Goal: Task Accomplishment & Management: Use online tool/utility

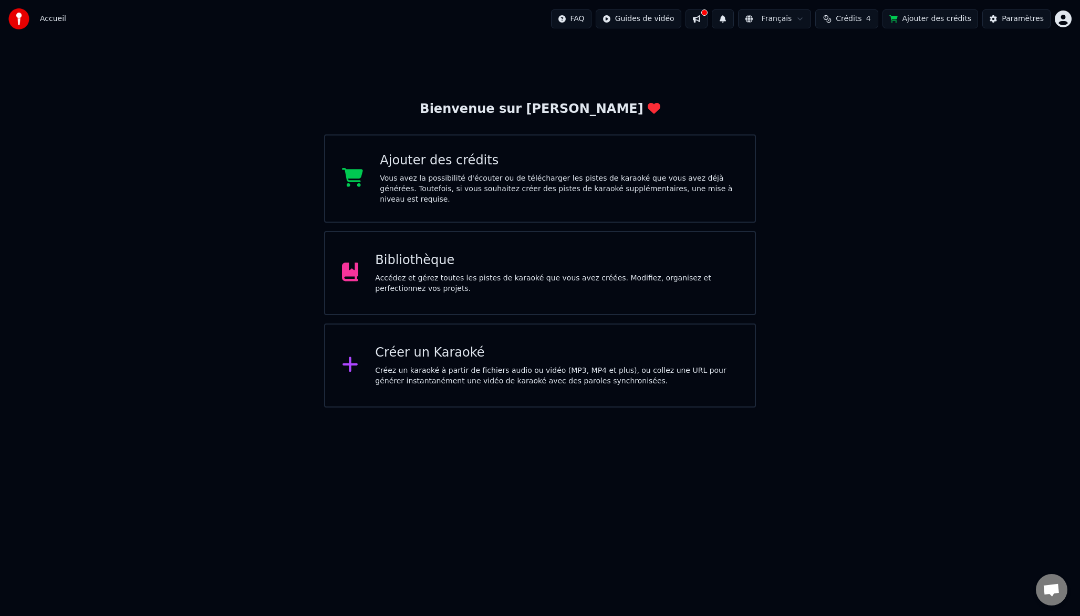
click at [423, 266] on div "Bibliothèque Accédez et gérez toutes les pistes de karaoké que vous avez créées…" at bounding box center [556, 273] width 363 height 42
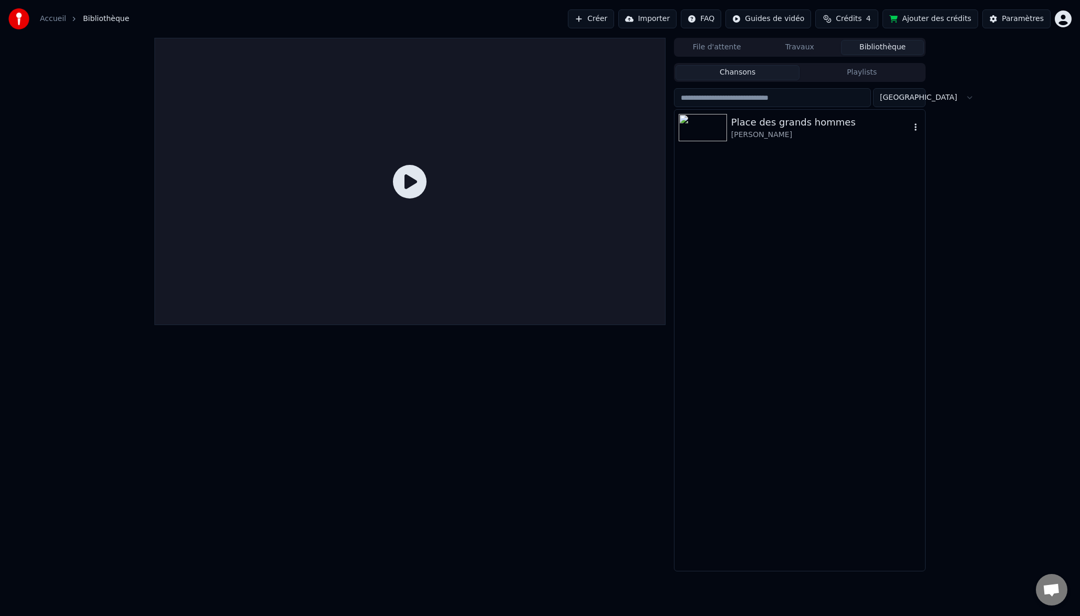
click at [835, 128] on div "Place des grands hommes" at bounding box center [820, 122] width 179 height 15
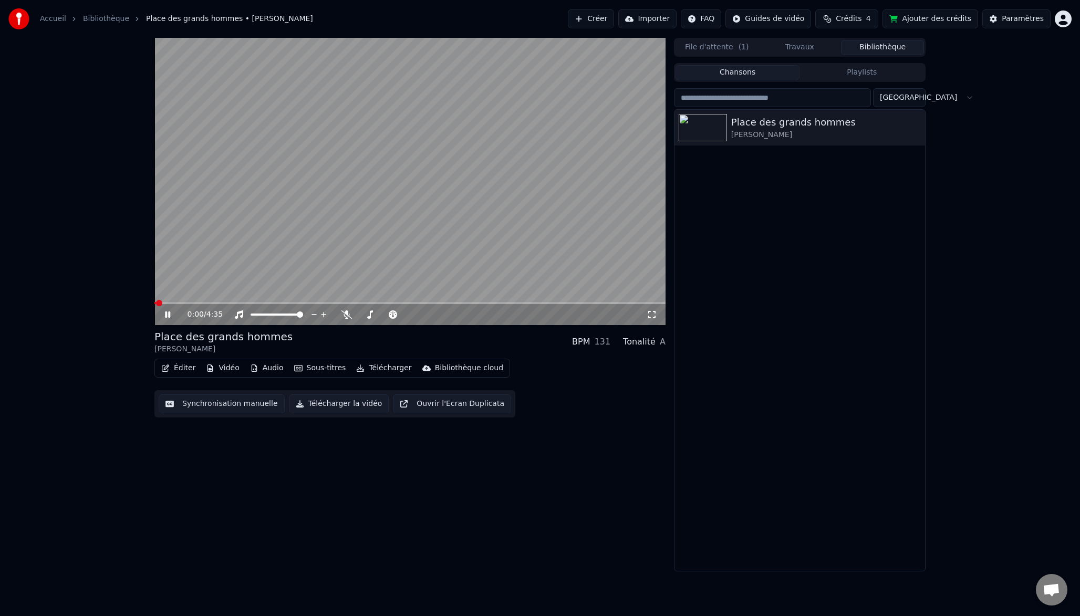
click at [167, 315] on icon at bounding box center [167, 314] width 5 height 6
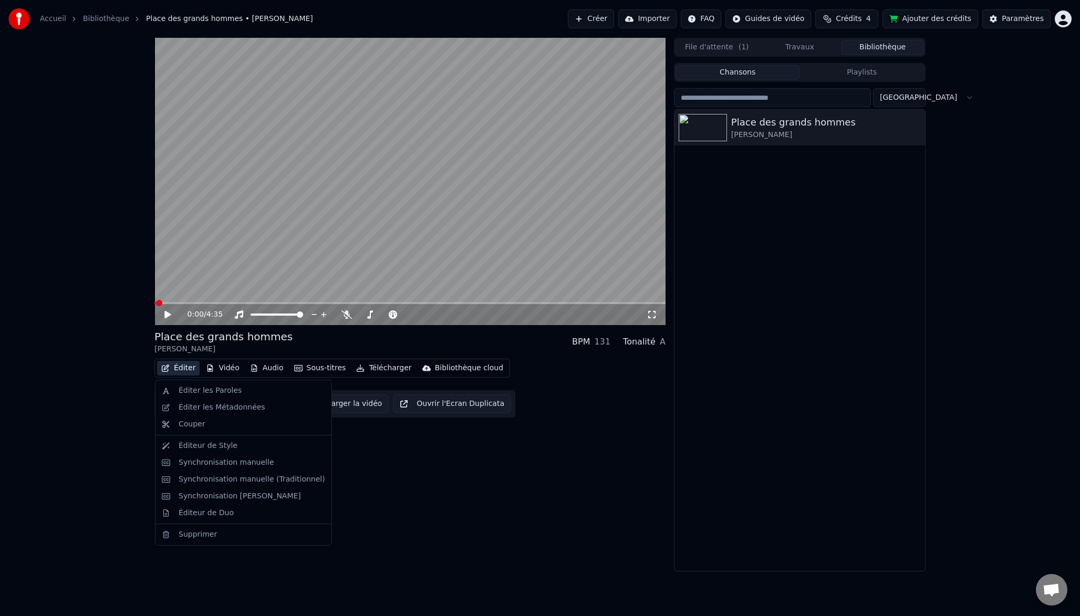
click at [177, 365] on button "Éditer" at bounding box center [178, 368] width 43 height 15
click at [186, 387] on div "Éditer les Paroles" at bounding box center [210, 391] width 63 height 11
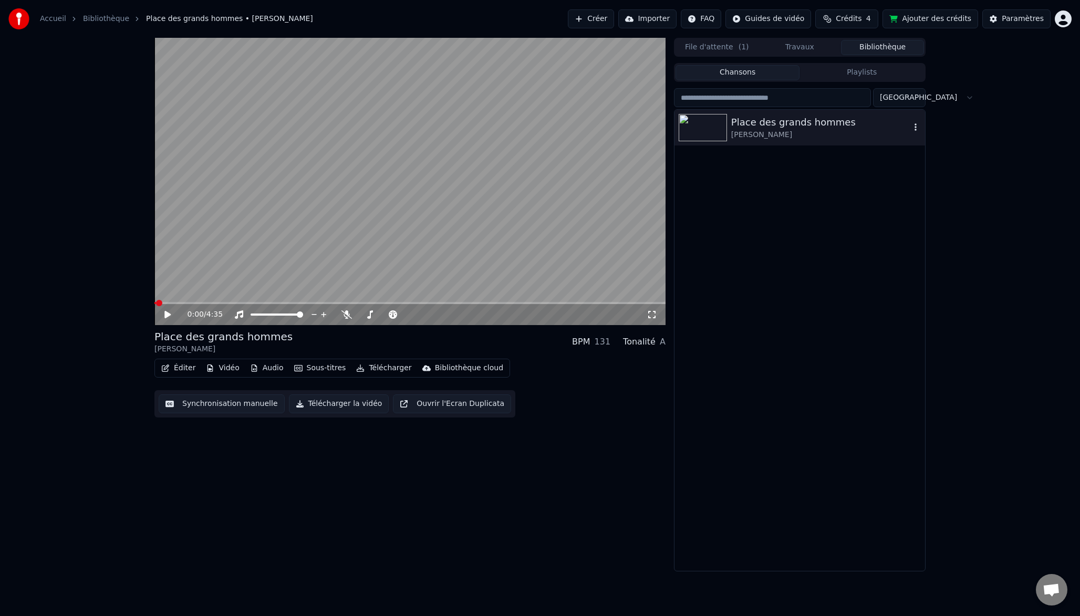
click at [774, 125] on div "Place des grands hommes" at bounding box center [820, 122] width 179 height 15
click at [854, 71] on button "Playlists" at bounding box center [861, 72] width 124 height 15
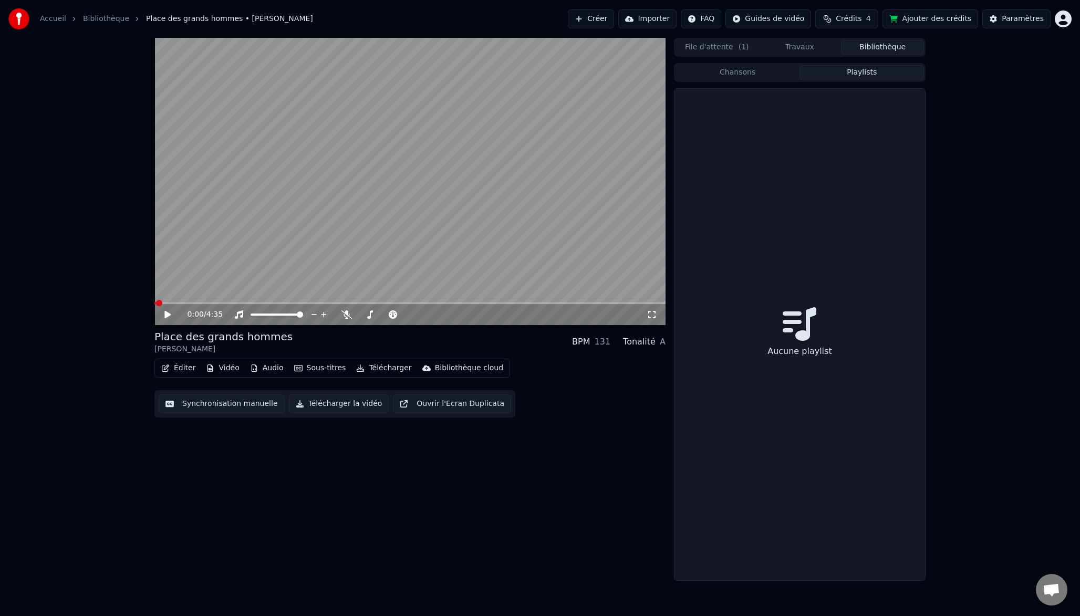
click at [756, 76] on button "Chansons" at bounding box center [738, 72] width 124 height 15
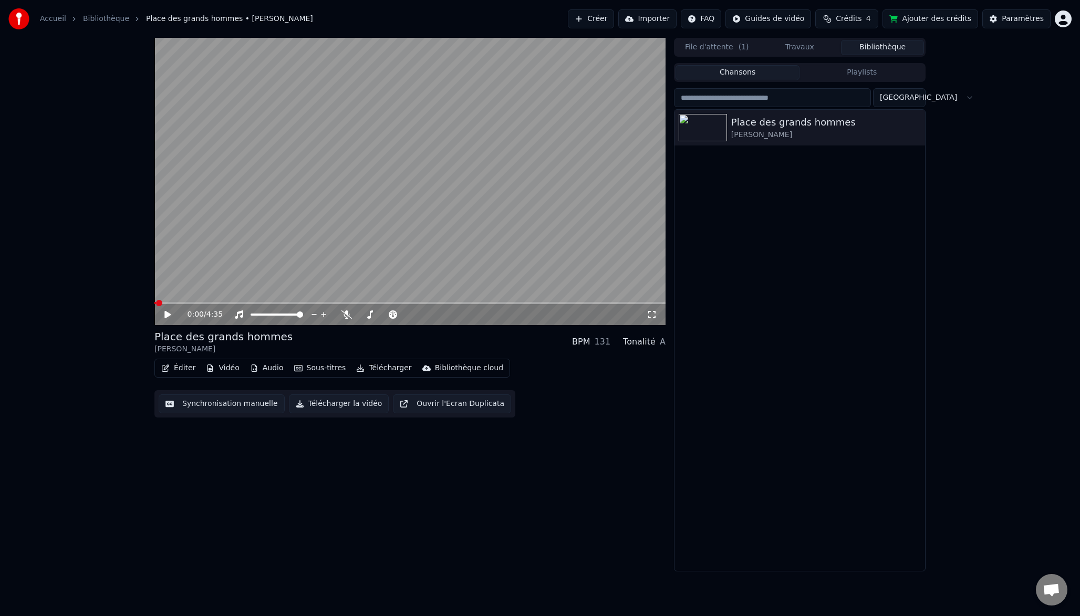
click at [724, 57] on div "File d'attente ( 1 ) Travaux Bibliothèque Chansons Playlists Trier Place des gr…" at bounding box center [800, 305] width 252 height 534
click at [724, 50] on button "File d'attente ( 1 )" at bounding box center [717, 47] width 83 height 15
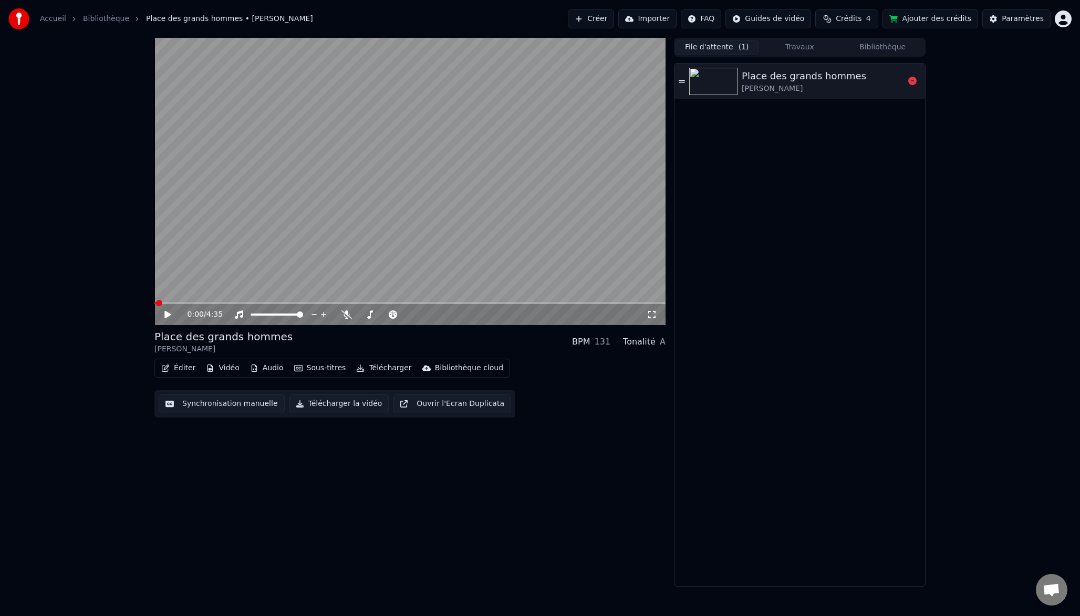
click at [807, 87] on div "[PERSON_NAME]" at bounding box center [804, 89] width 124 height 11
click at [163, 315] on icon at bounding box center [175, 314] width 25 height 8
click at [187, 360] on div "Éditer Vidéo Audio Sous-titres Télécharger Bibliothèque cloud" at bounding box center [332, 368] width 356 height 19
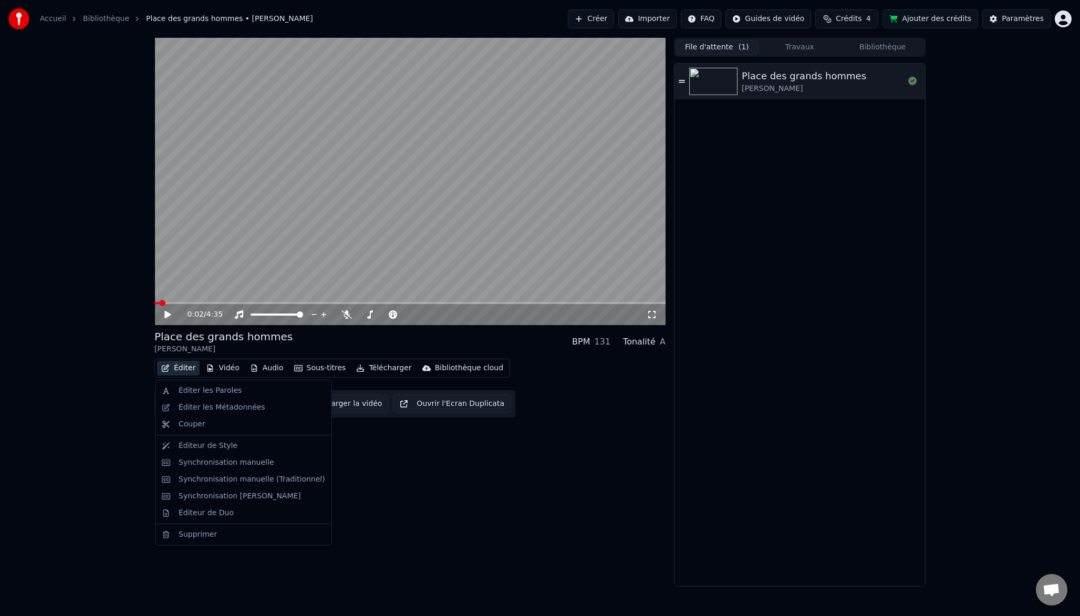
click at [184, 371] on button "Éditer" at bounding box center [178, 368] width 43 height 15
click at [194, 387] on div "Éditer les Paroles" at bounding box center [210, 391] width 63 height 11
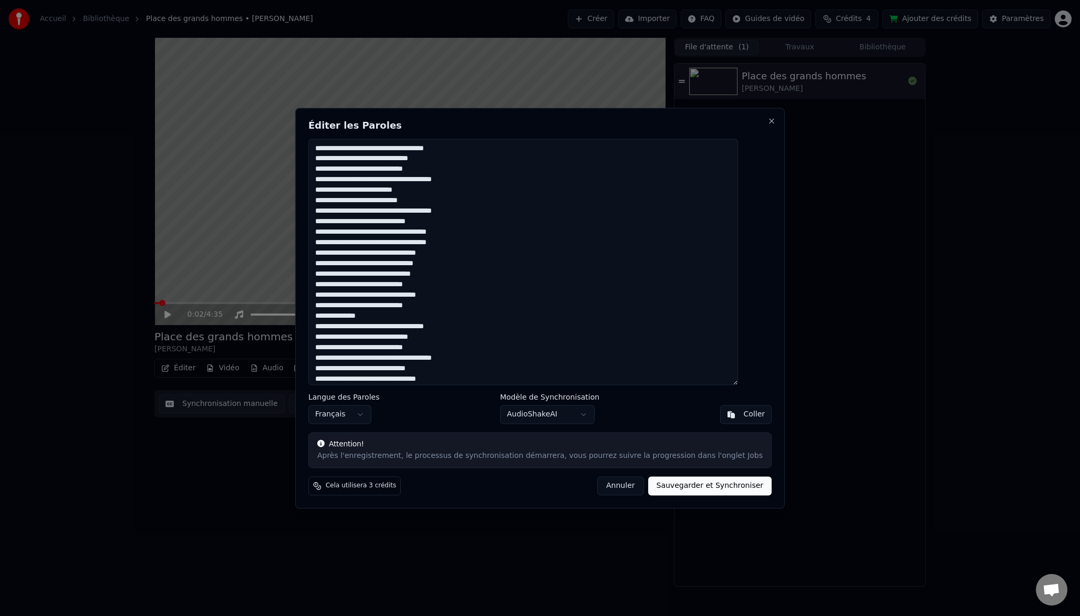
click at [603, 486] on button "Annuler" at bounding box center [620, 485] width 46 height 19
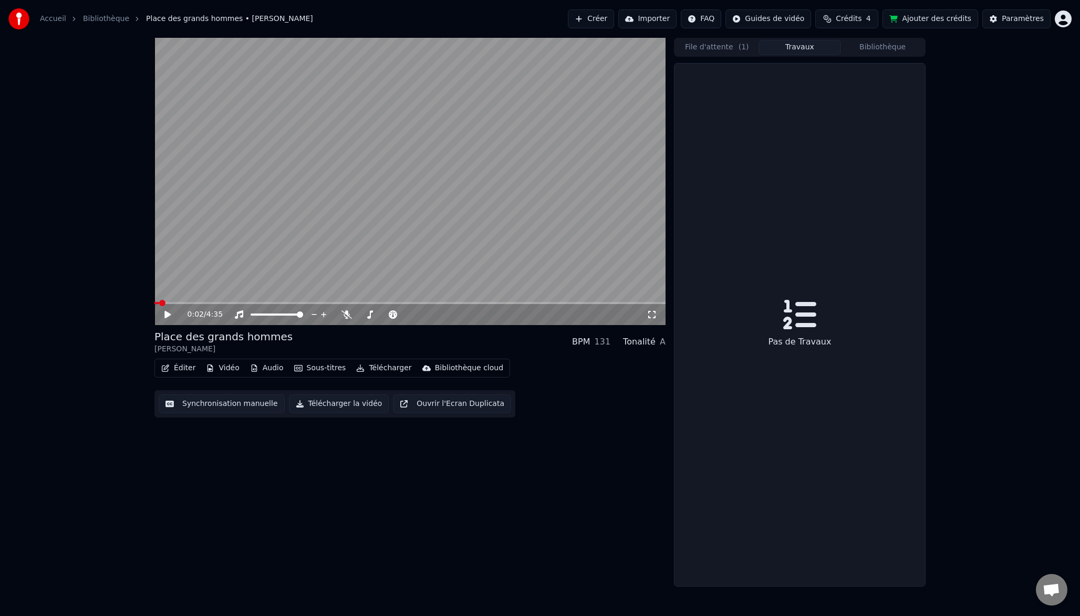
click at [803, 48] on button "Travaux" at bounding box center [800, 47] width 83 height 15
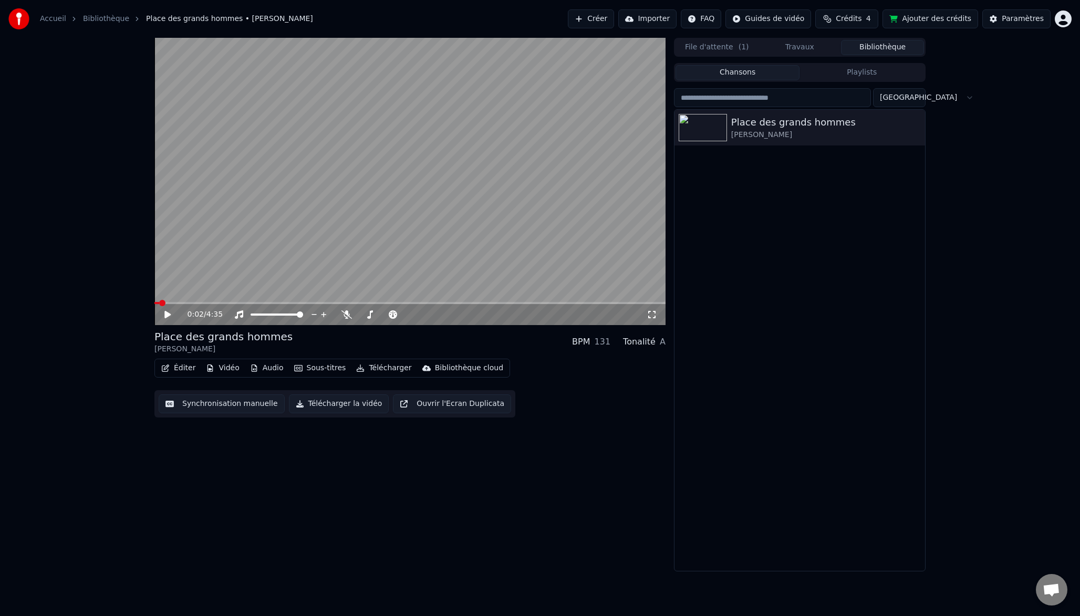
click at [876, 47] on button "Bibliothèque" at bounding box center [882, 47] width 83 height 15
click at [857, 70] on button "Playlists" at bounding box center [861, 72] width 124 height 15
click at [760, 70] on button "Chansons" at bounding box center [738, 72] width 124 height 15
click at [720, 47] on button "File d'attente ( 1 )" at bounding box center [717, 47] width 83 height 15
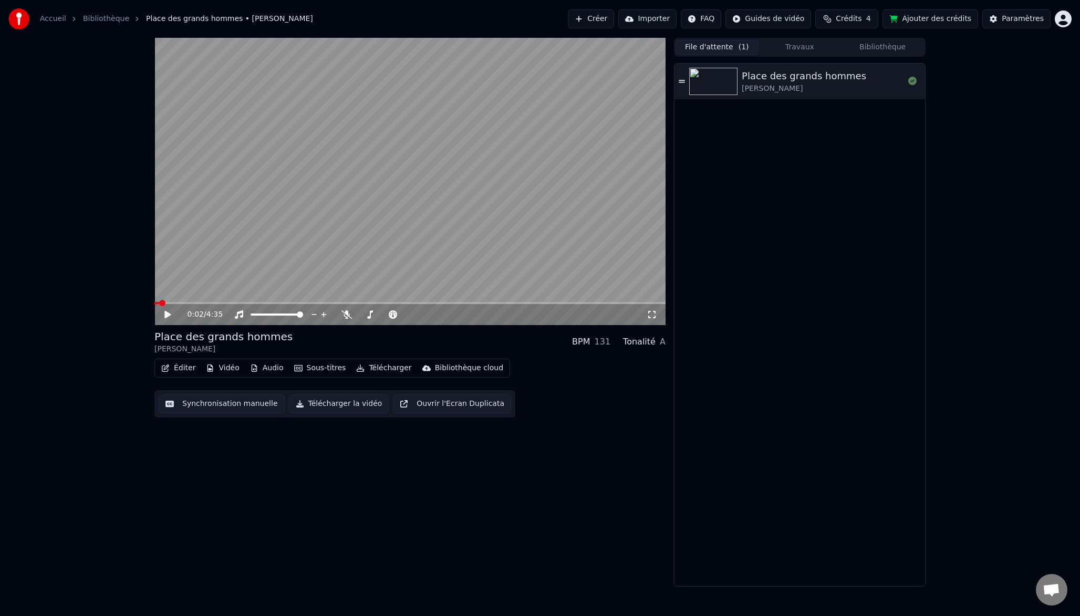
click at [103, 18] on link "Bibliothèque" at bounding box center [106, 19] width 46 height 11
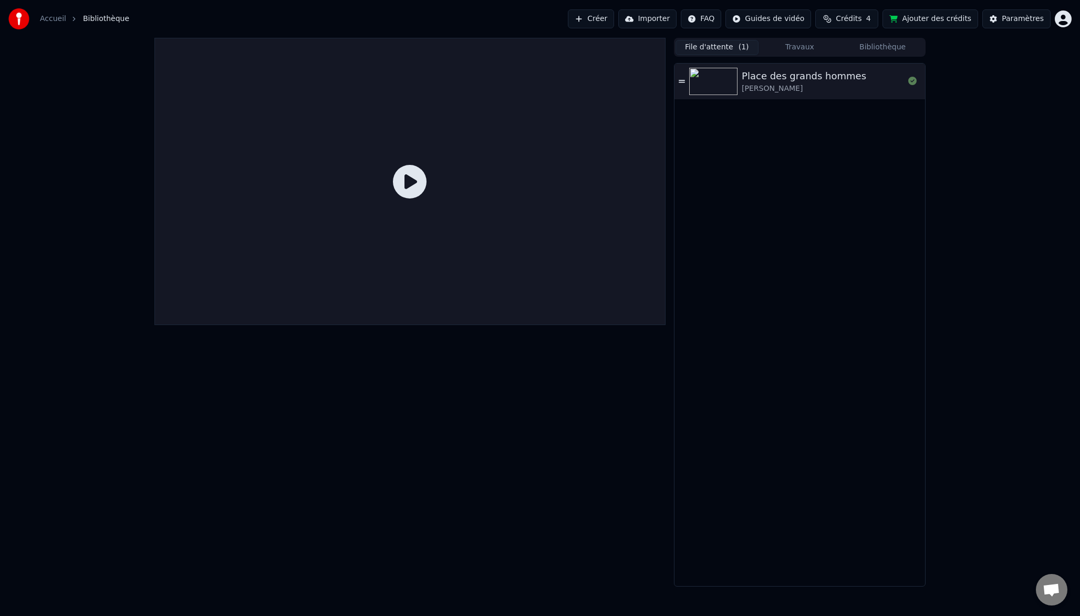
click at [54, 17] on link "Accueil" at bounding box center [53, 19] width 26 height 11
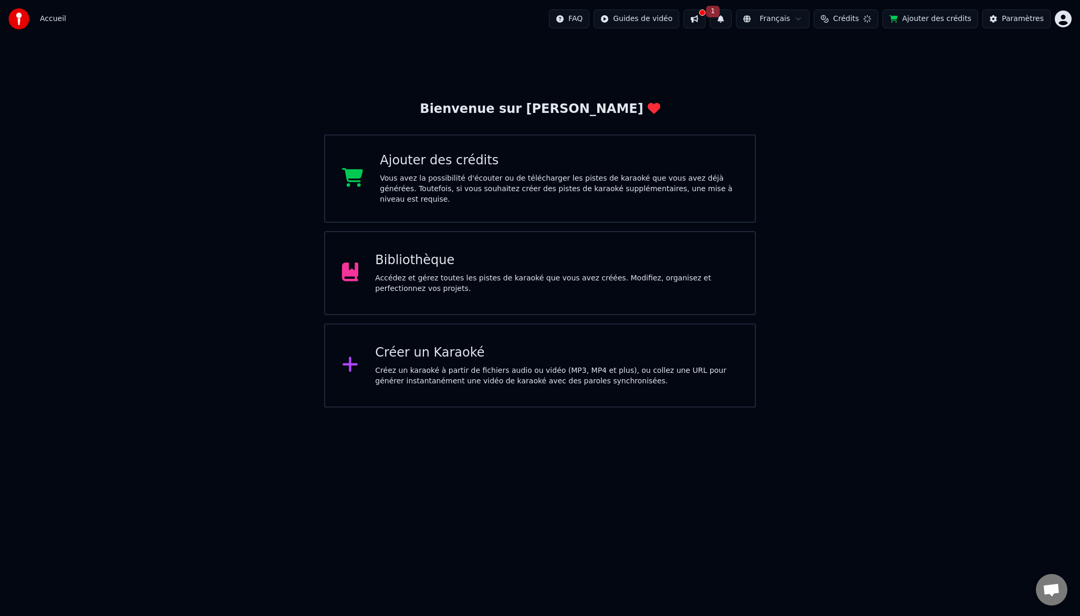
click at [407, 258] on div "Bibliothèque" at bounding box center [556, 260] width 363 height 17
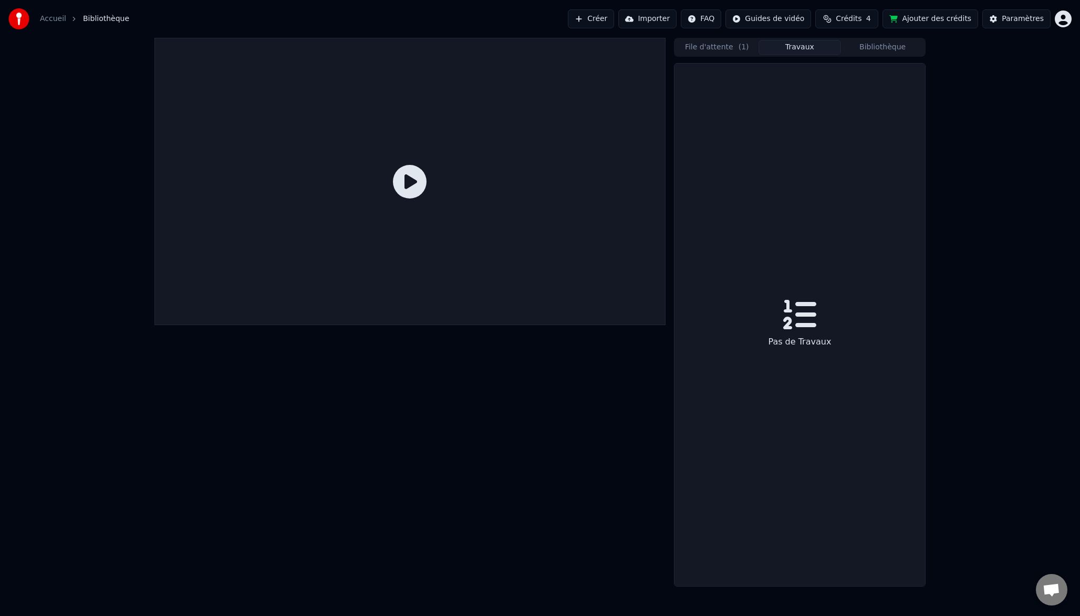
click at [814, 49] on button "Travaux" at bounding box center [800, 47] width 83 height 15
click at [869, 45] on button "Bibliothèque" at bounding box center [882, 47] width 83 height 15
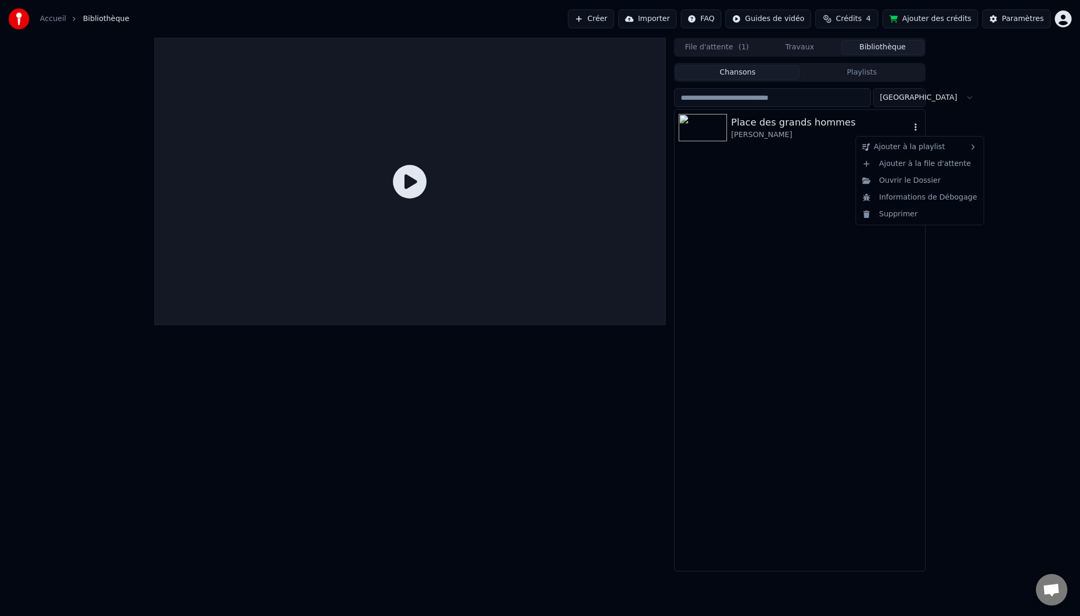
click at [916, 125] on icon "button" at bounding box center [916, 126] width 2 height 7
click at [905, 179] on div "Ouvrir le Dossier" at bounding box center [919, 180] width 123 height 17
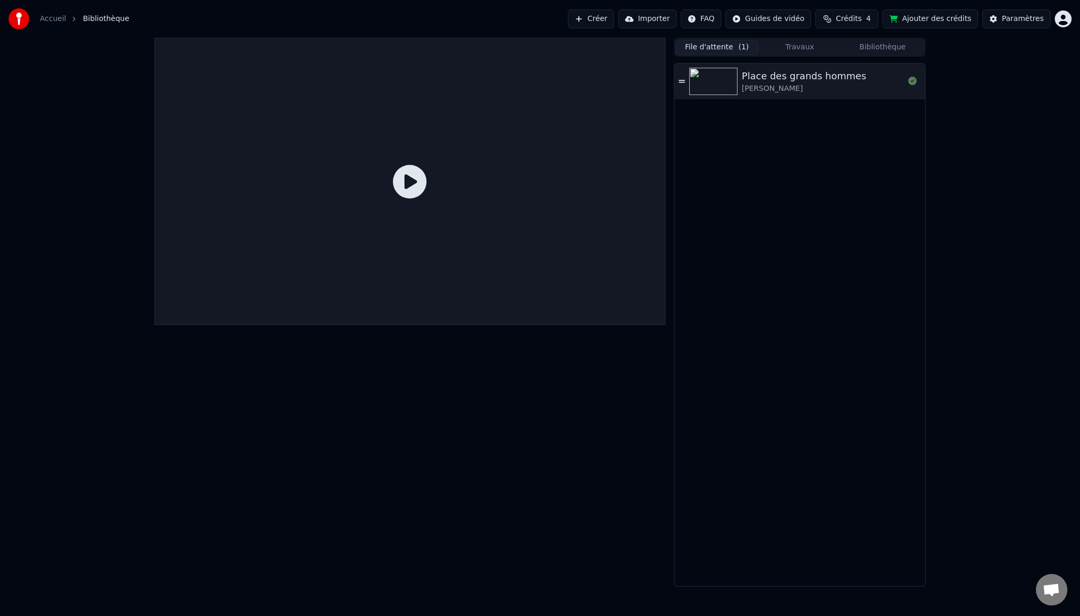
click at [721, 47] on button "File d'attente ( 1 )" at bounding box center [717, 47] width 83 height 15
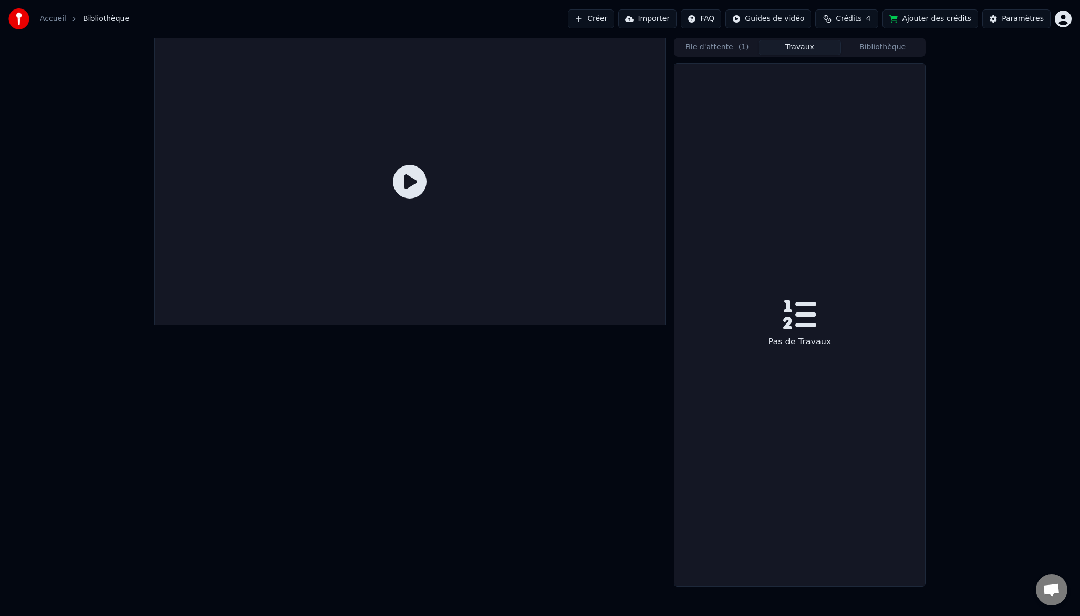
click at [813, 48] on button "Travaux" at bounding box center [800, 47] width 83 height 15
click at [884, 50] on button "Bibliothèque" at bounding box center [882, 47] width 83 height 15
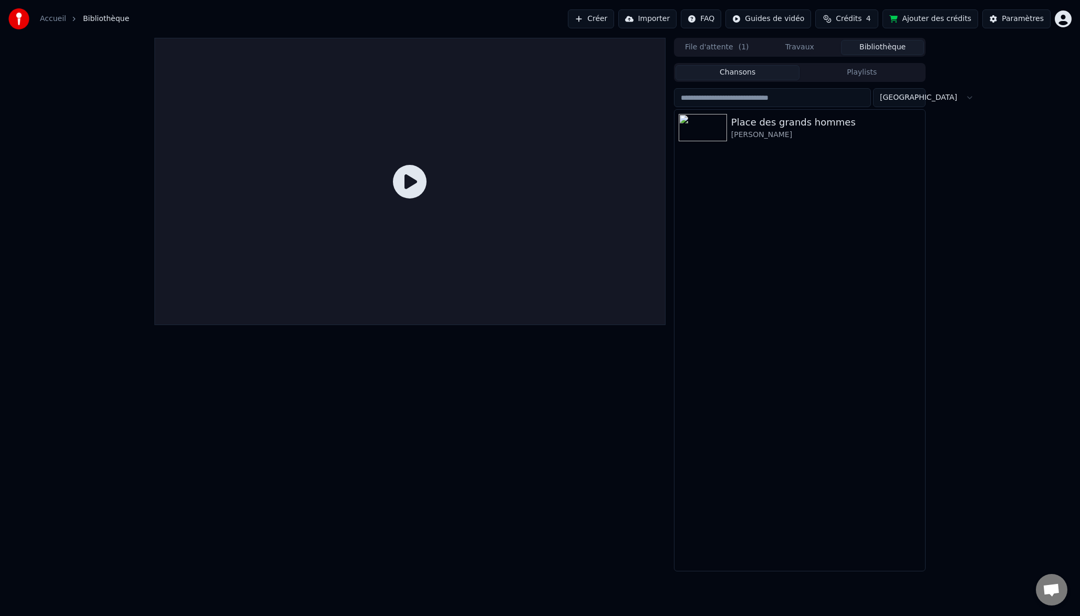
click at [792, 47] on button "Travaux" at bounding box center [800, 47] width 83 height 15
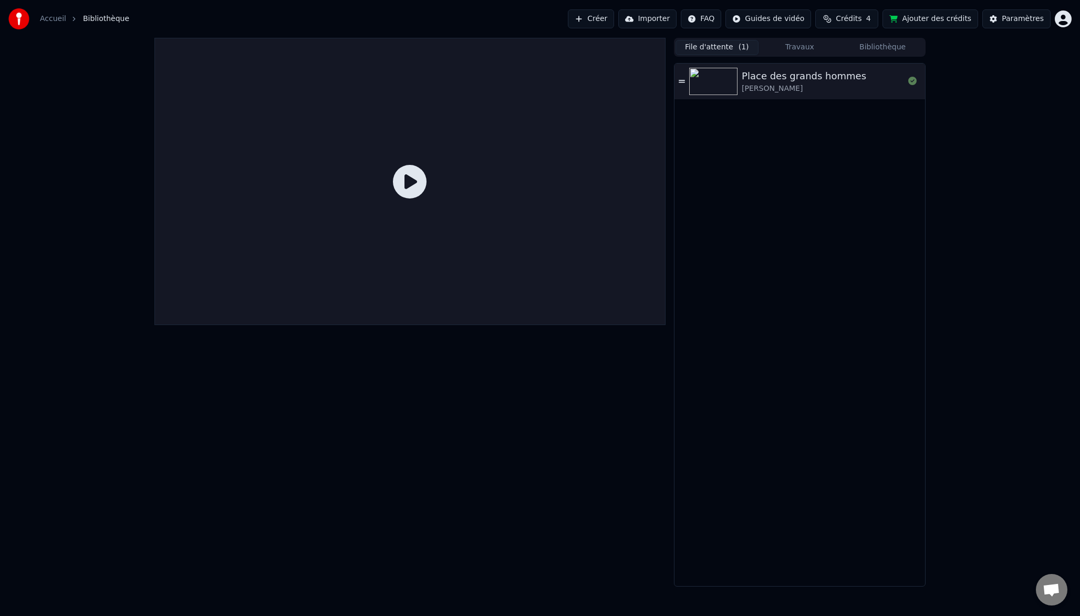
click at [711, 48] on button "File d'attente ( 1 )" at bounding box center [717, 47] width 83 height 15
click at [661, 19] on button "Importer" at bounding box center [647, 18] width 58 height 19
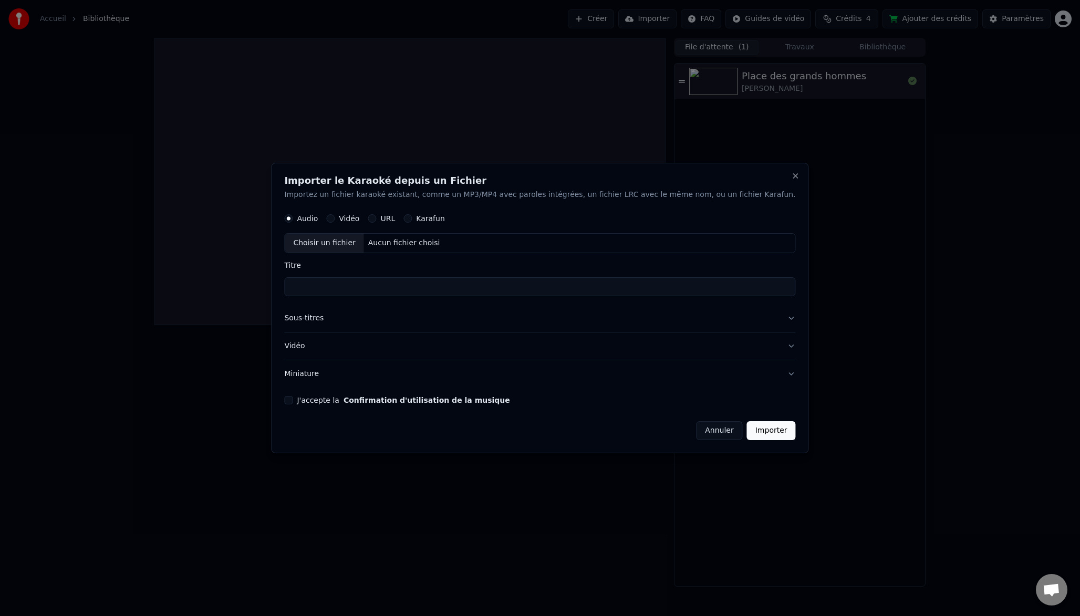
click at [709, 441] on div "Importer le Karaoké depuis un Fichier Importez un fichier karaoké existant, com…" at bounding box center [539, 308] width 537 height 291
click at [707, 438] on button "Annuler" at bounding box center [719, 430] width 46 height 19
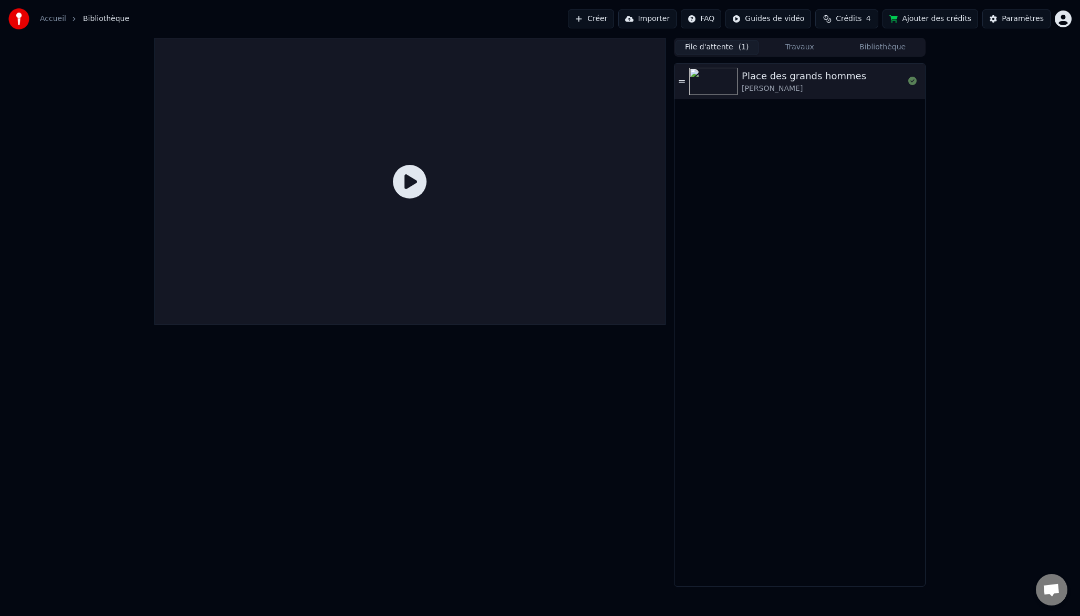
click at [877, 50] on button "Bibliothèque" at bounding box center [882, 47] width 83 height 15
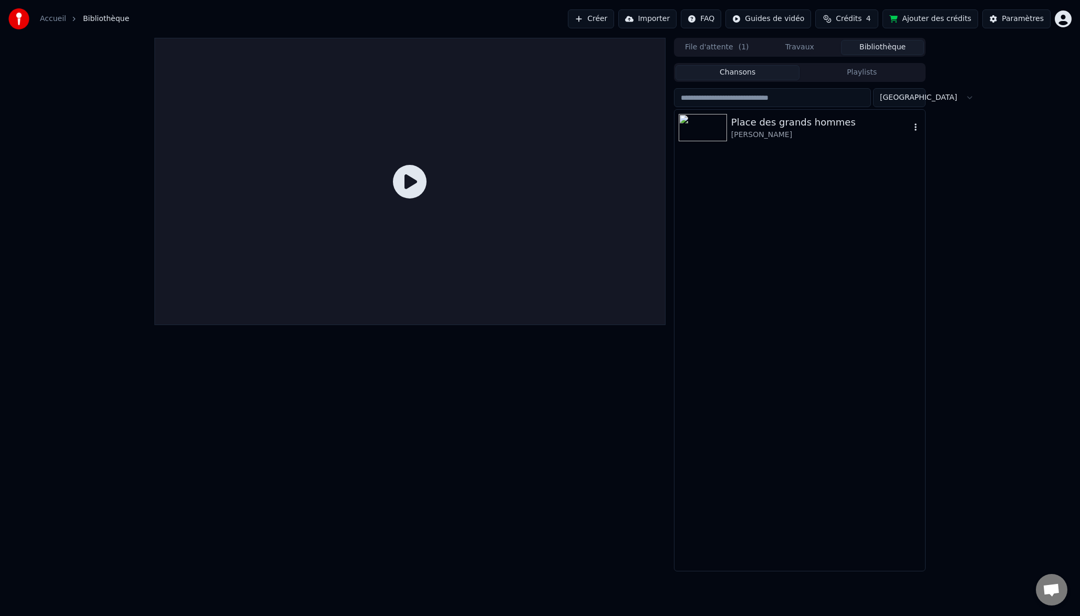
click at [750, 123] on div "Place des grands hommes" at bounding box center [820, 122] width 179 height 15
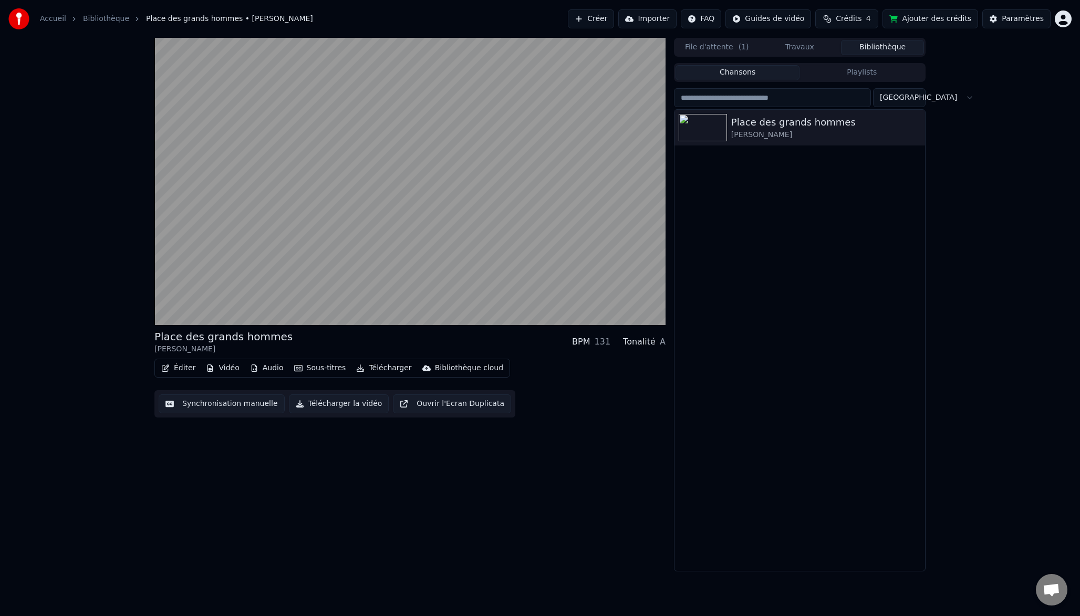
click at [182, 370] on button "Éditer" at bounding box center [178, 368] width 43 height 15
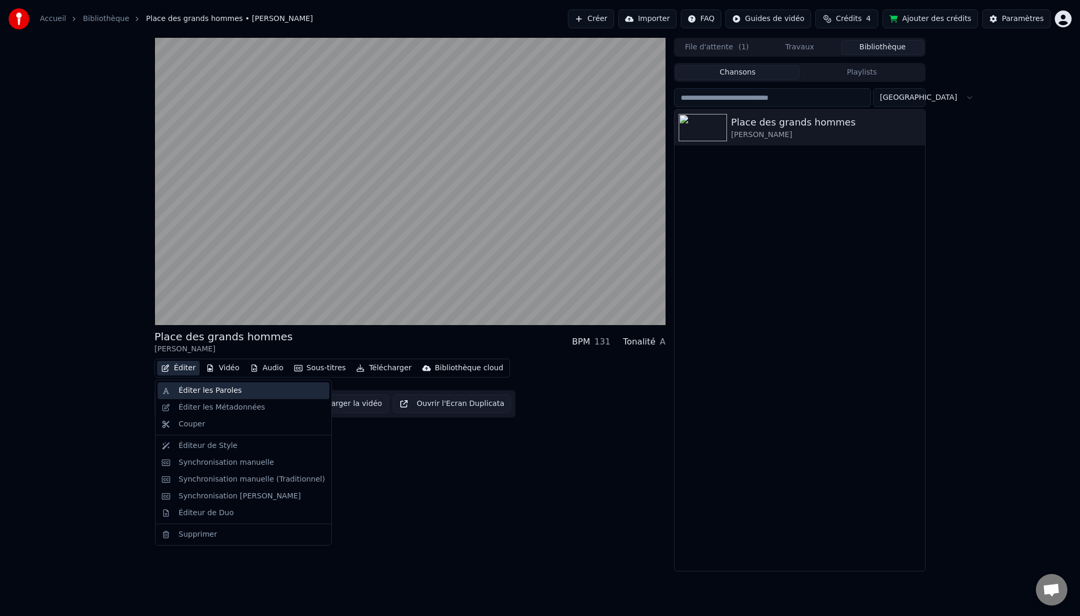
click at [192, 389] on div "Éditer les Paroles" at bounding box center [210, 391] width 63 height 11
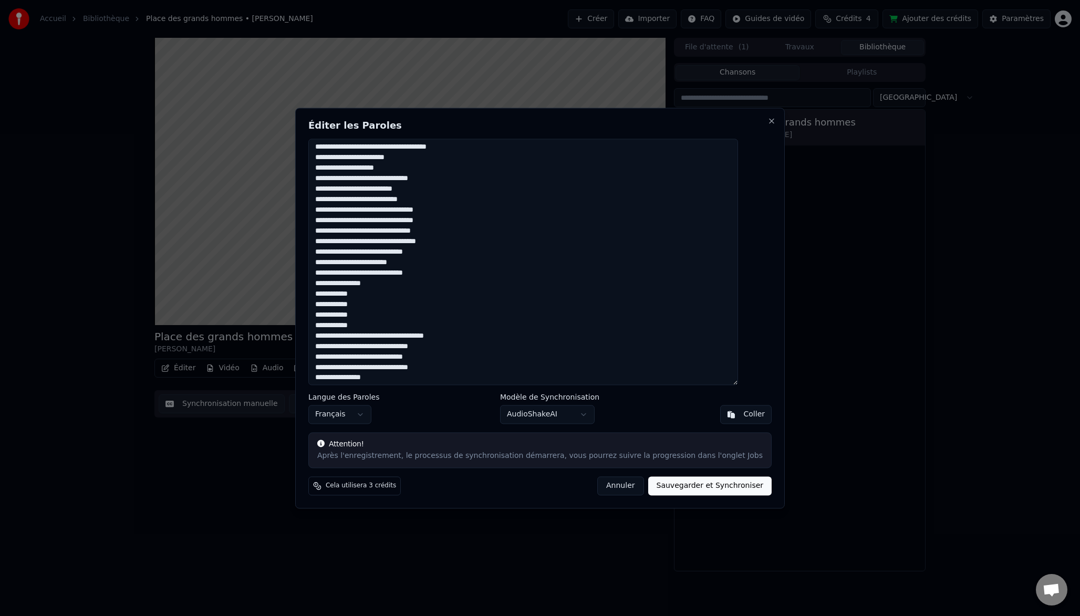
scroll to position [477, 0]
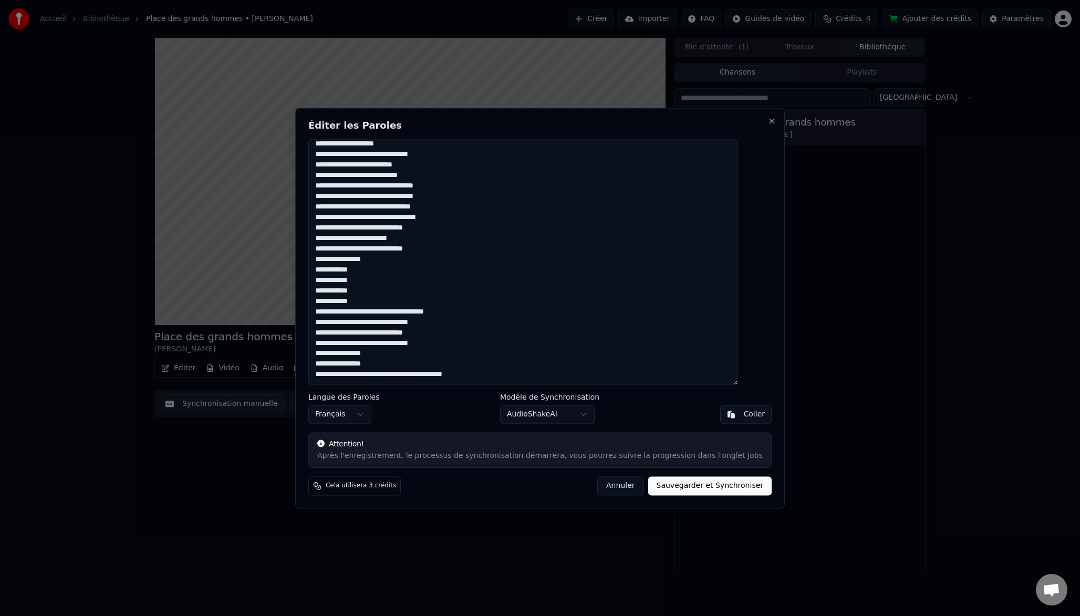
click at [615, 490] on button "Annuler" at bounding box center [620, 485] width 46 height 19
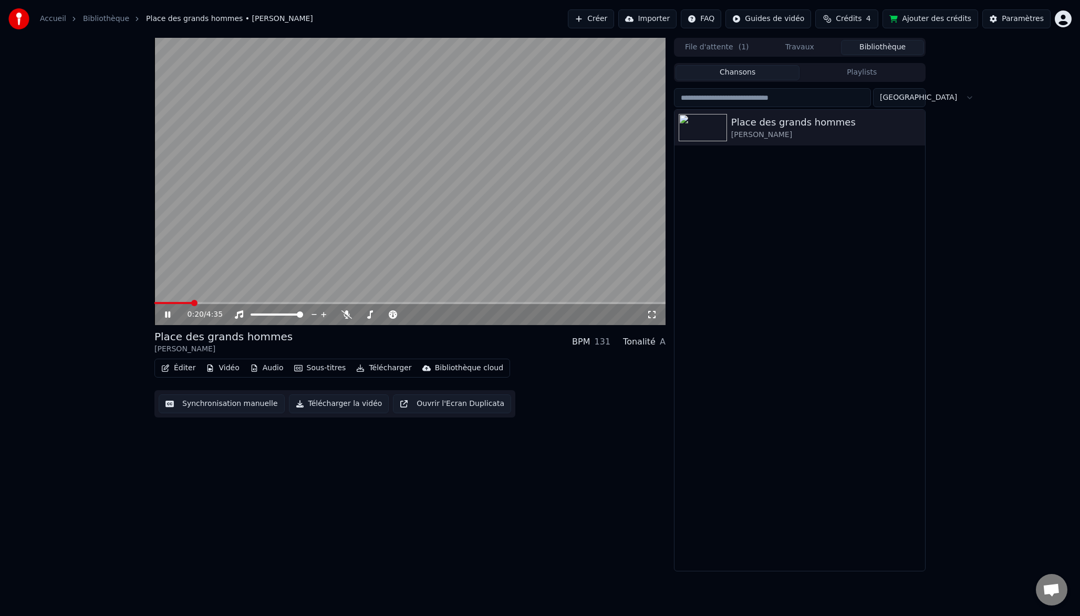
click at [188, 400] on button "Synchronisation manuelle" at bounding box center [222, 403] width 126 height 19
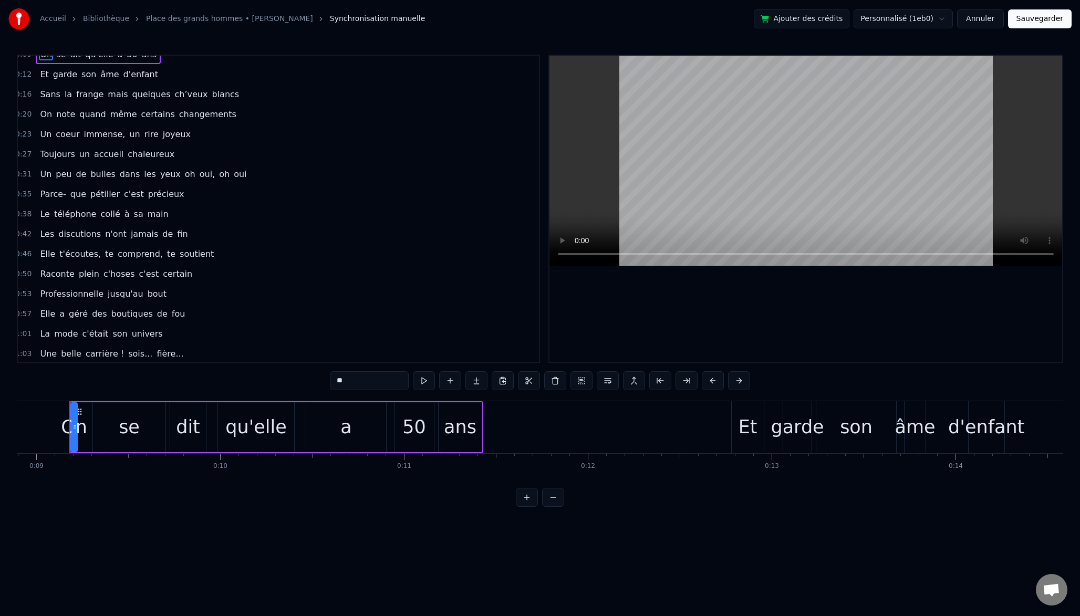
scroll to position [0, 3]
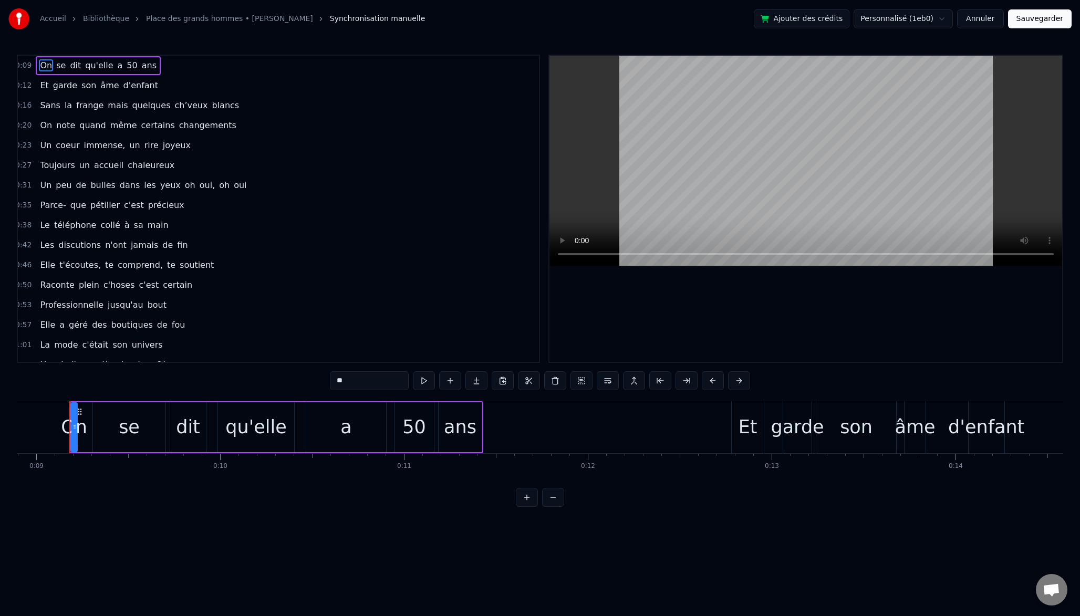
click at [70, 245] on span "discutions" at bounding box center [79, 245] width 45 height 12
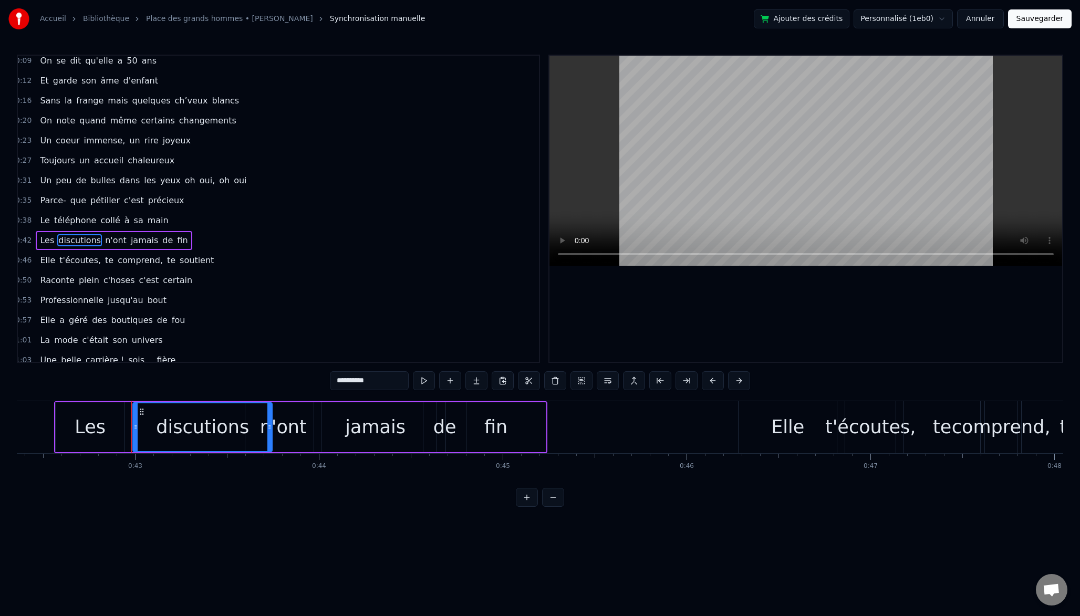
scroll to position [0, 7849]
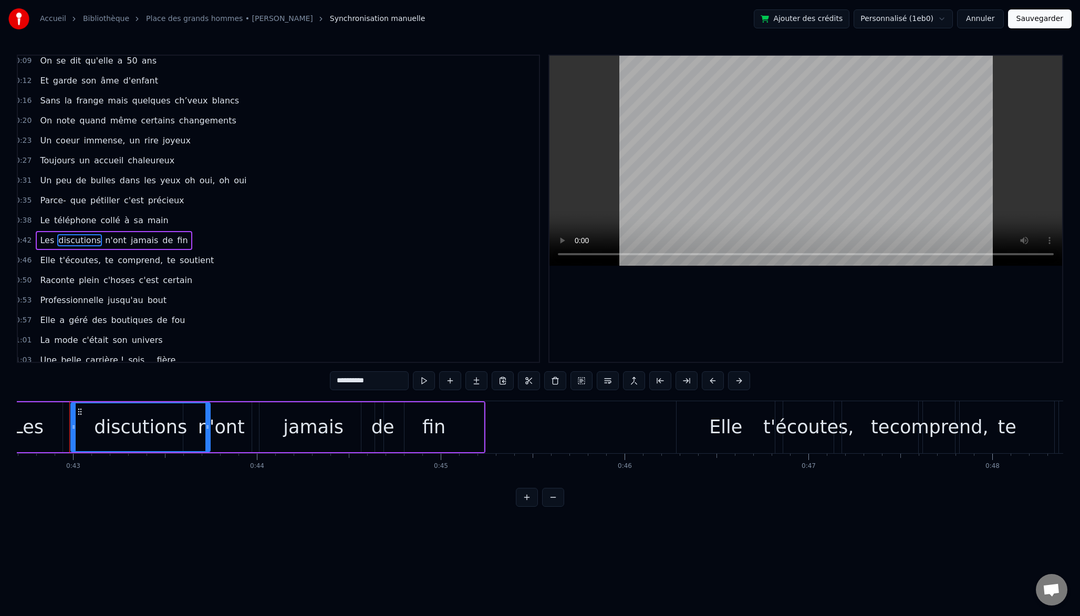
click at [360, 377] on input "**********" at bounding box center [369, 380] width 79 height 19
paste input "*"
type input "**********"
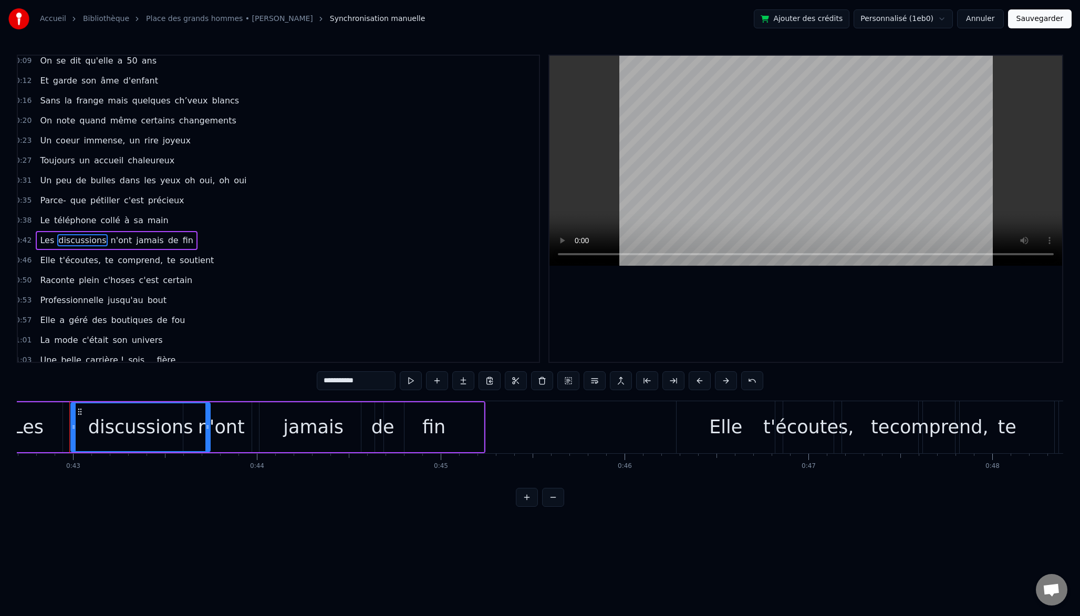
click at [184, 523] on html "Accueil Bibliothèque Place des grands hommes • [PERSON_NAME] Synchronisation ma…" at bounding box center [540, 262] width 1080 height 524
click at [1044, 12] on button "Sauvegarder" at bounding box center [1040, 18] width 64 height 19
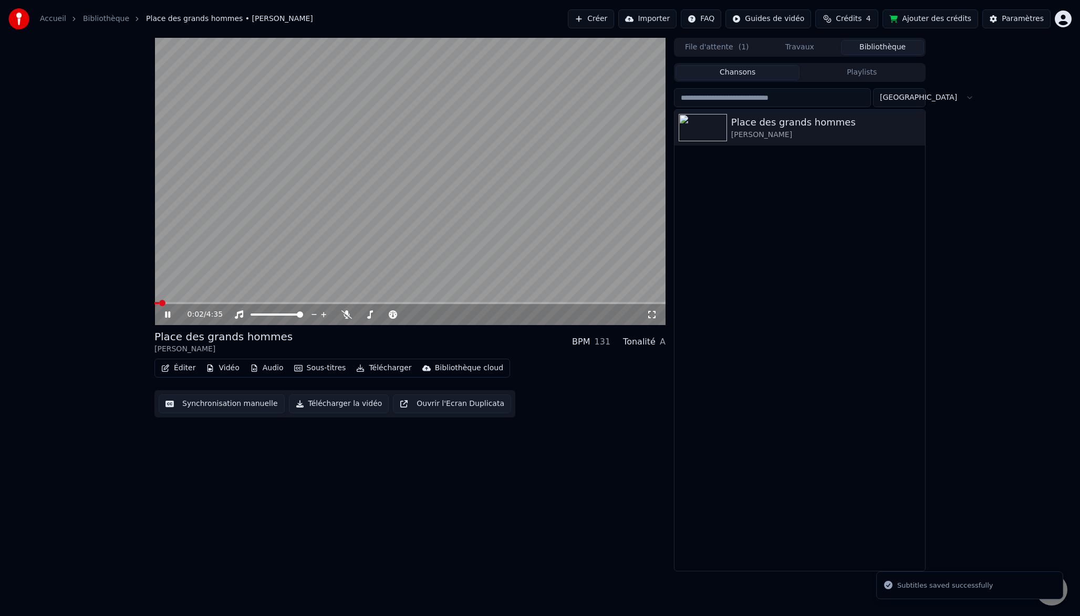
click at [206, 305] on div "0:02 / 4:35" at bounding box center [409, 314] width 511 height 21
click at [225, 301] on video at bounding box center [409, 181] width 511 height 287
click at [236, 302] on span at bounding box center [233, 303] width 6 height 6
click at [165, 313] on icon at bounding box center [167, 314] width 6 height 7
click at [165, 313] on icon at bounding box center [167, 314] width 5 height 6
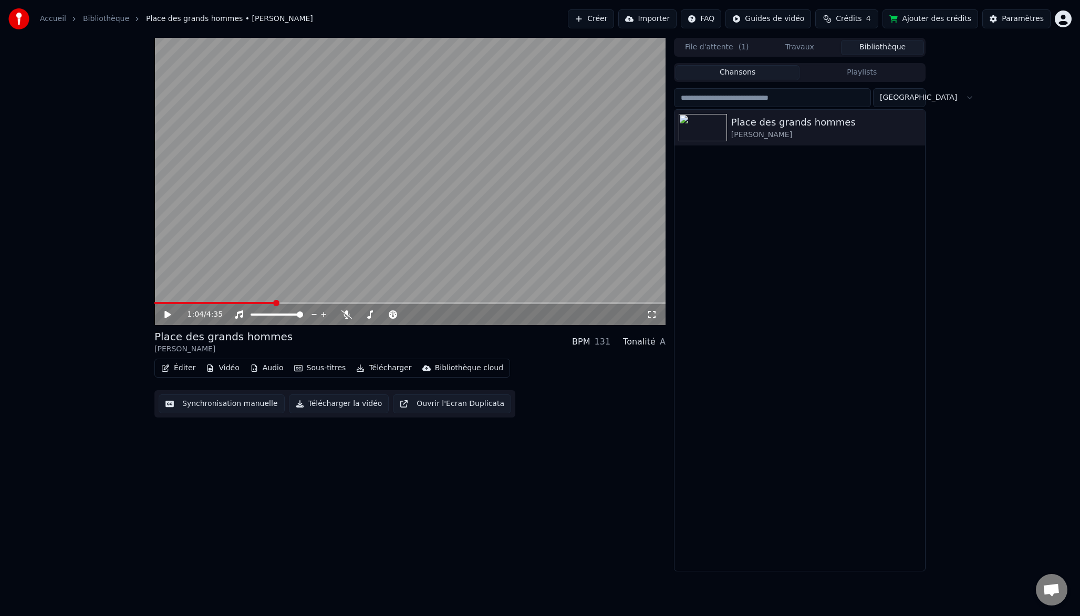
click at [348, 401] on button "Télécharger la vidéo" at bounding box center [339, 403] width 100 height 19
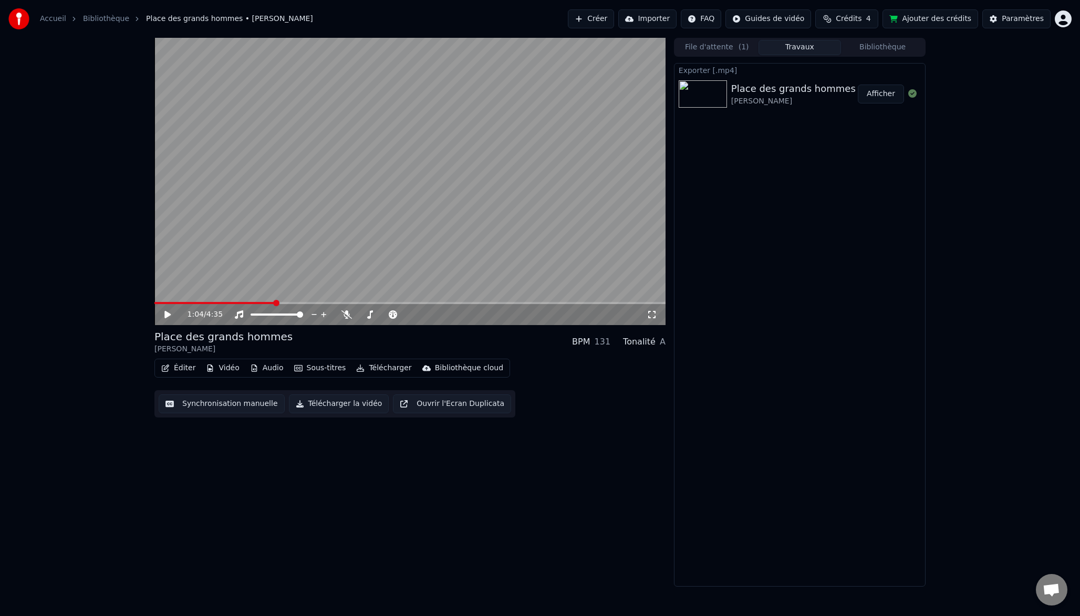
click at [879, 90] on button "Afficher" at bounding box center [881, 94] width 46 height 19
